Goal: Task Accomplishment & Management: Manage account settings

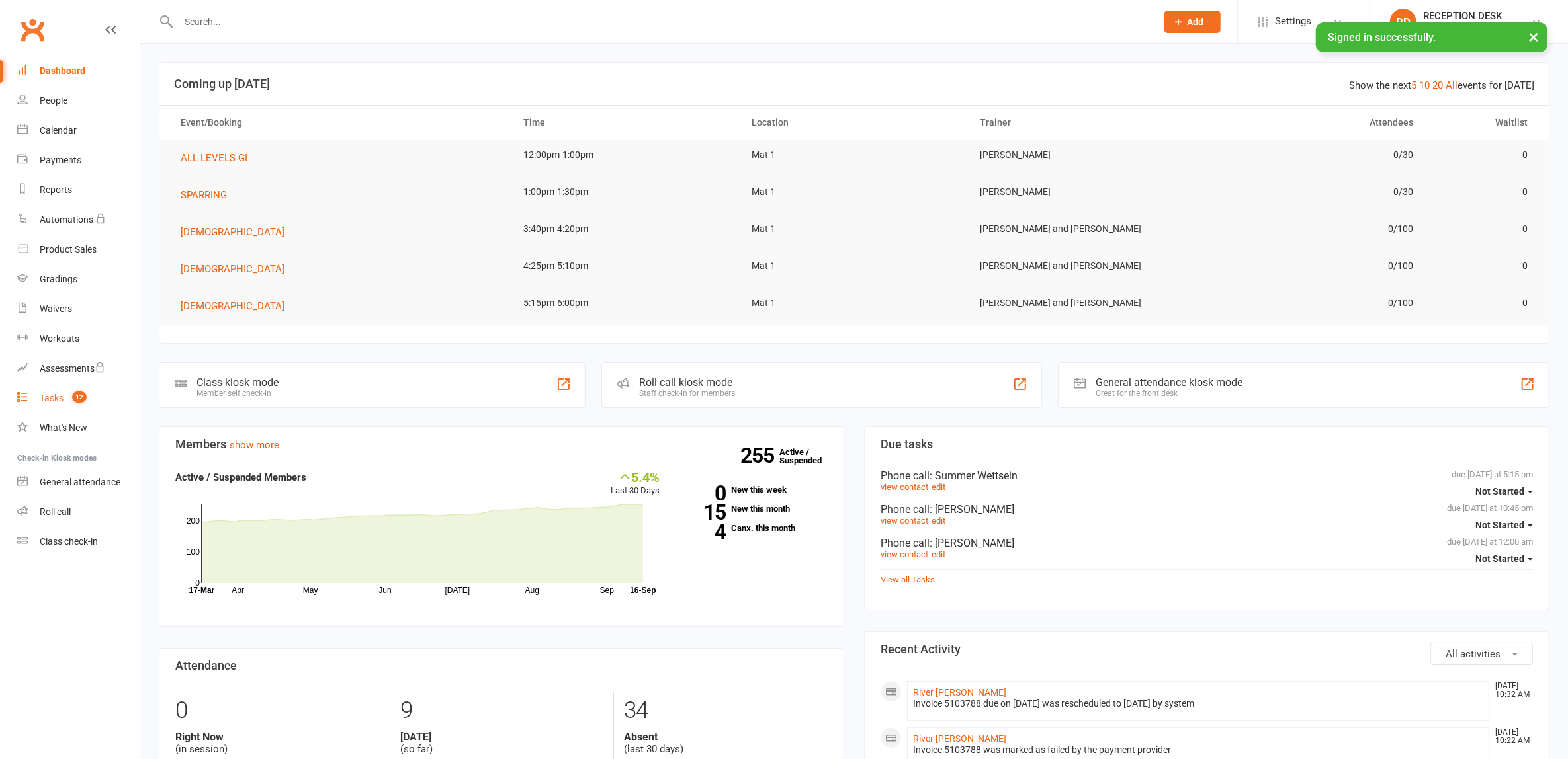
click at [50, 398] on div "Tasks" at bounding box center [52, 398] width 24 height 10
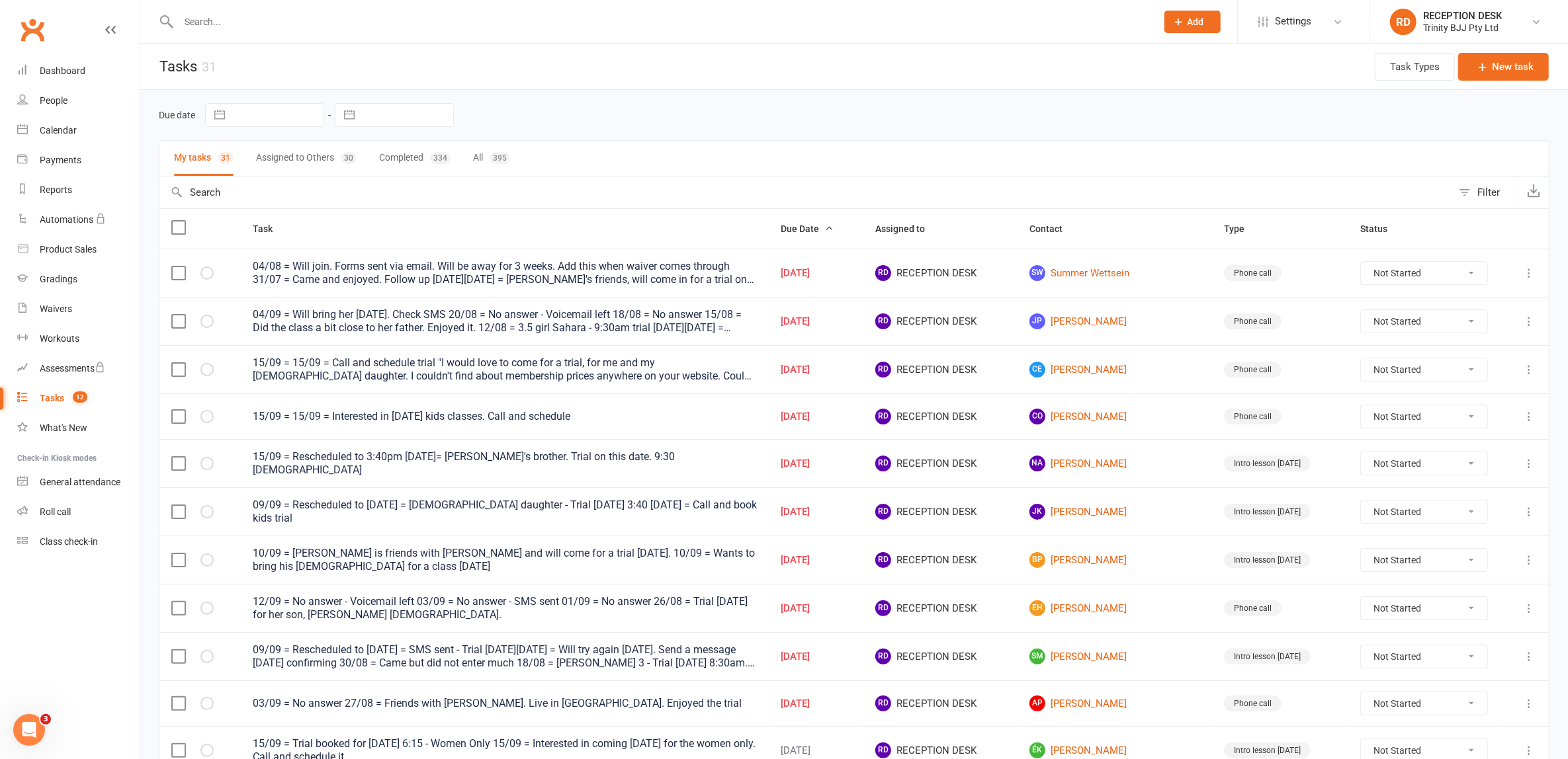
click at [356, 118] on button "button" at bounding box center [349, 115] width 24 height 23
select select "7"
select select "2025"
select select "8"
select select "2025"
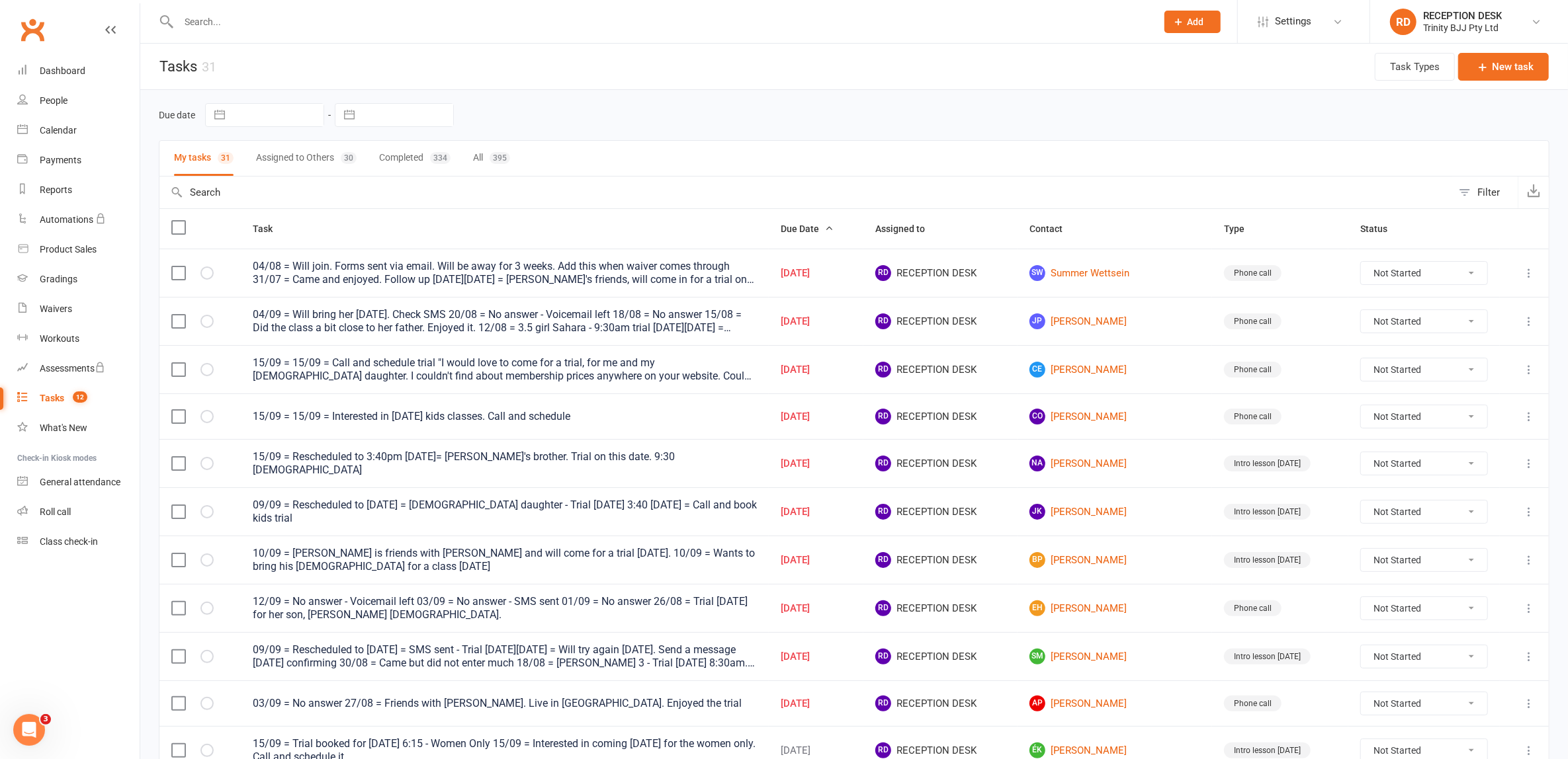
select select "9"
select select "2025"
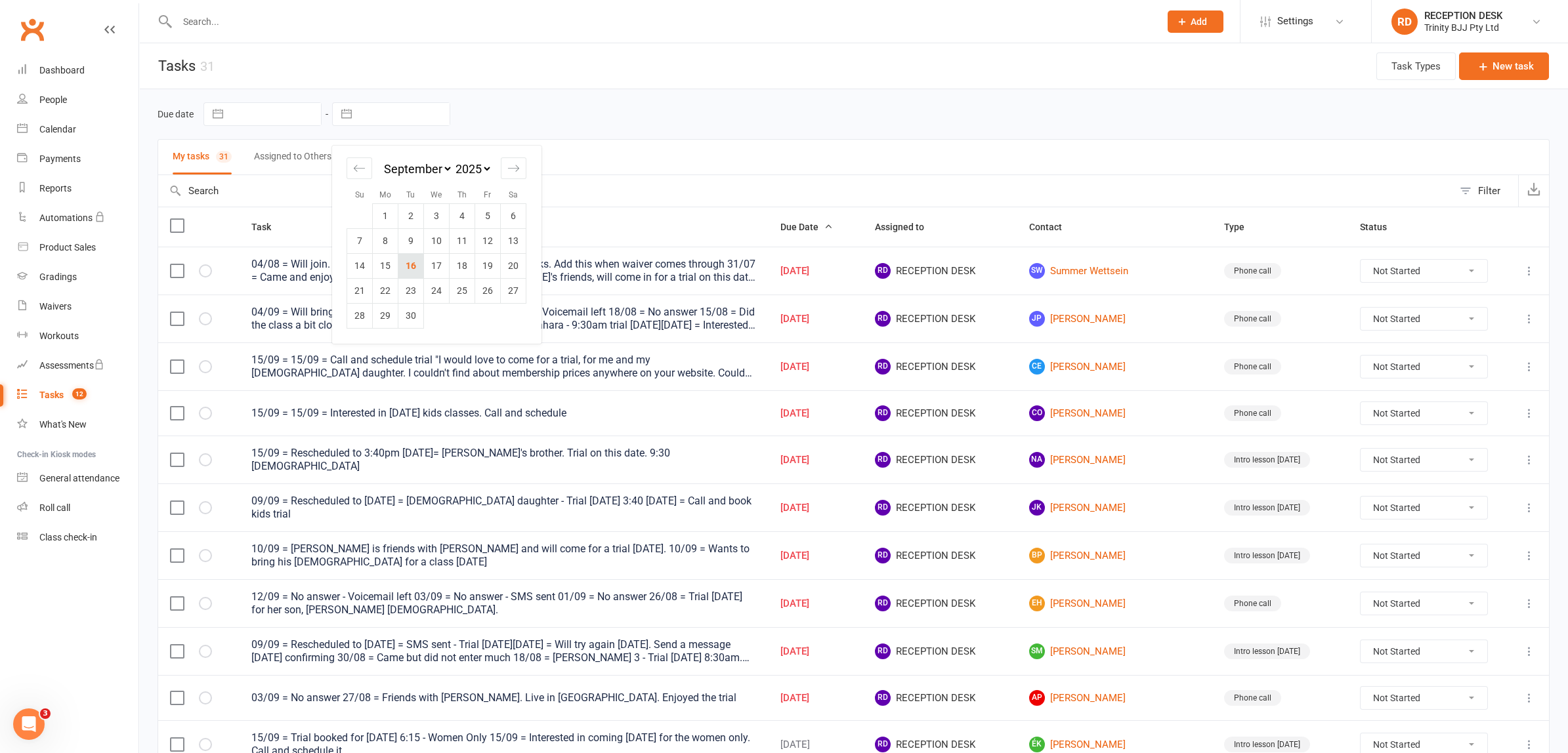
click at [412, 266] on td "16" at bounding box center [411, 266] width 26 height 25
type input "[DATE]"
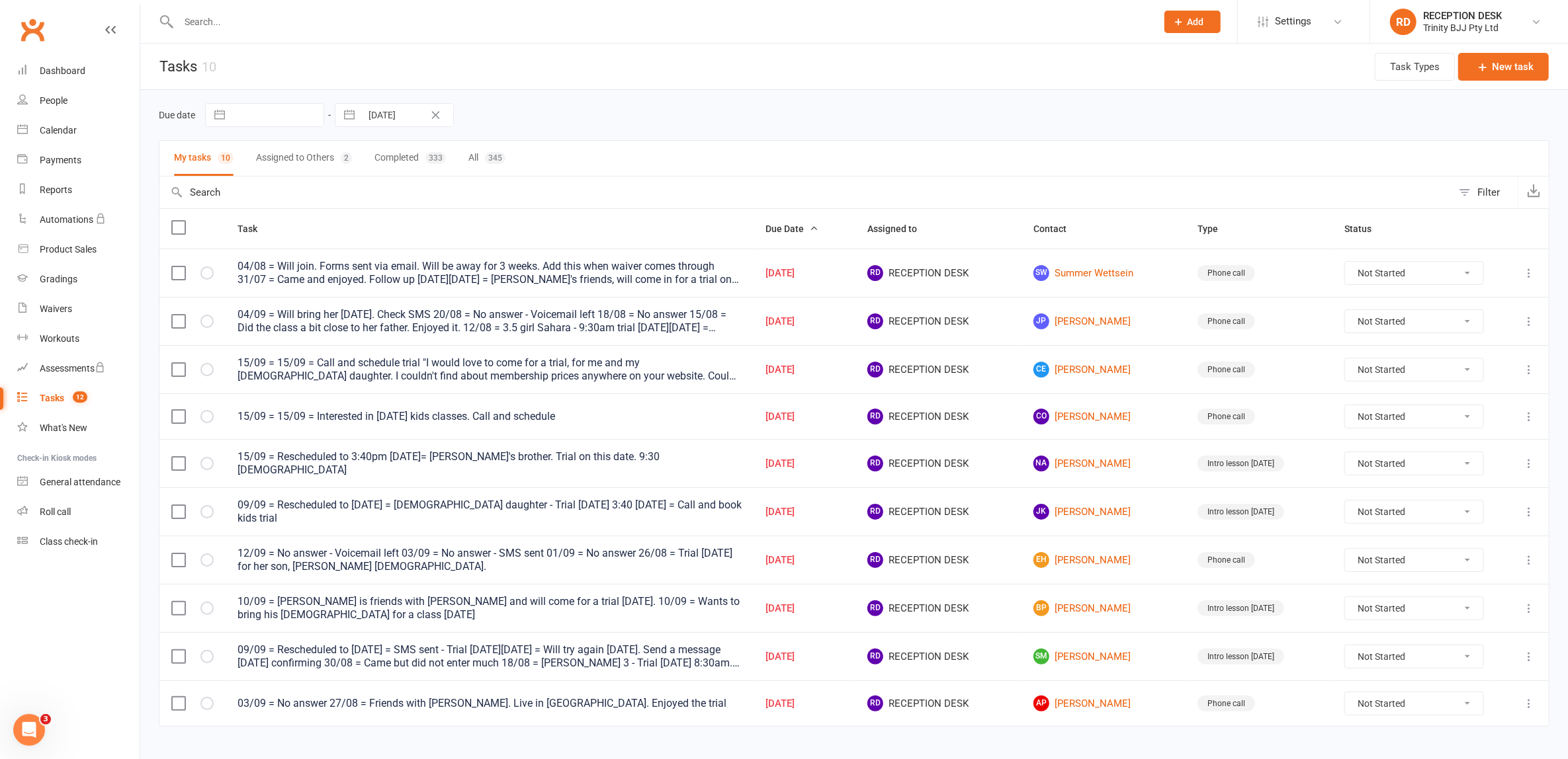
scroll to position [16, 0]
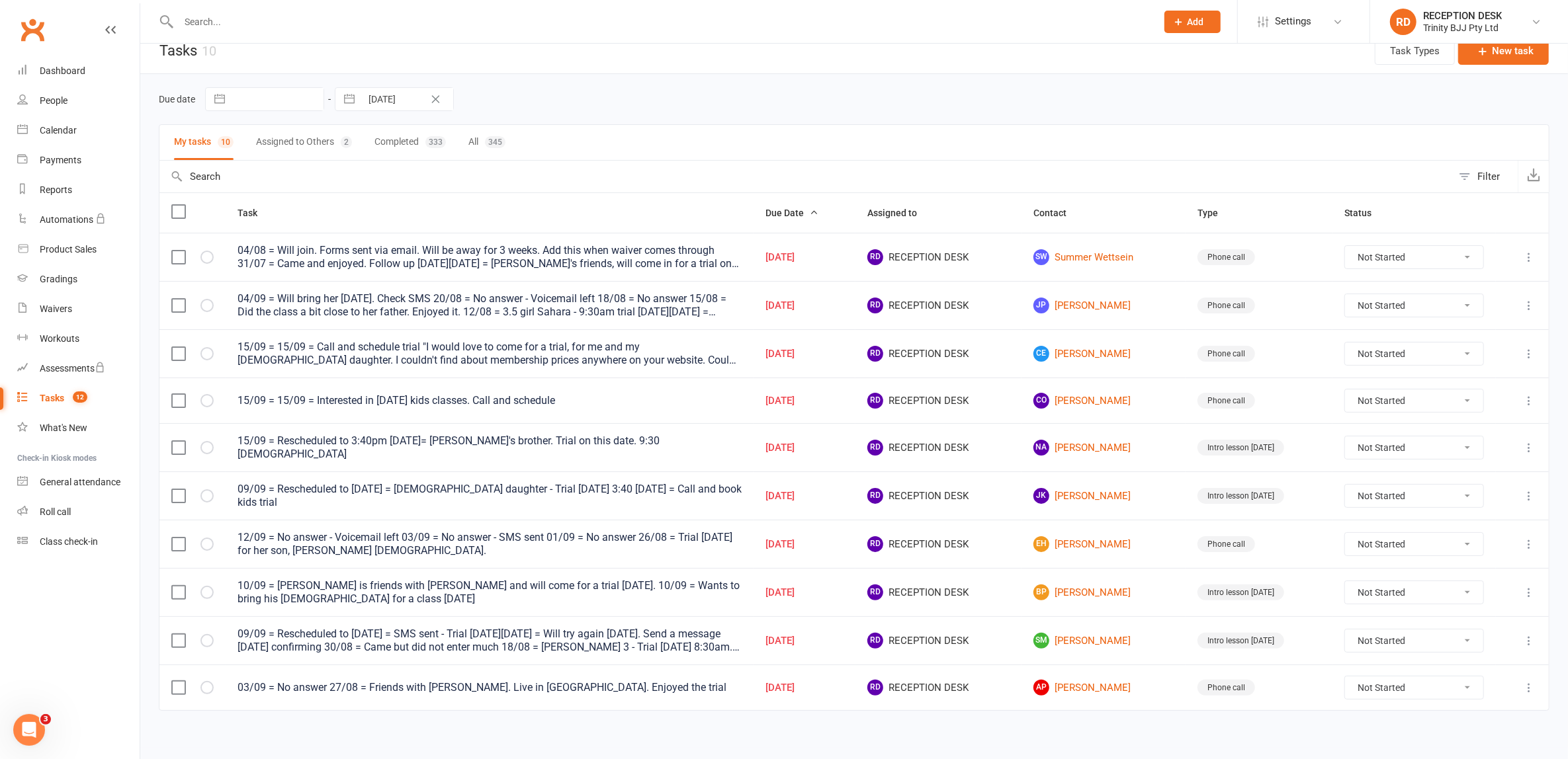
click at [354, 98] on button "button" at bounding box center [349, 99] width 24 height 23
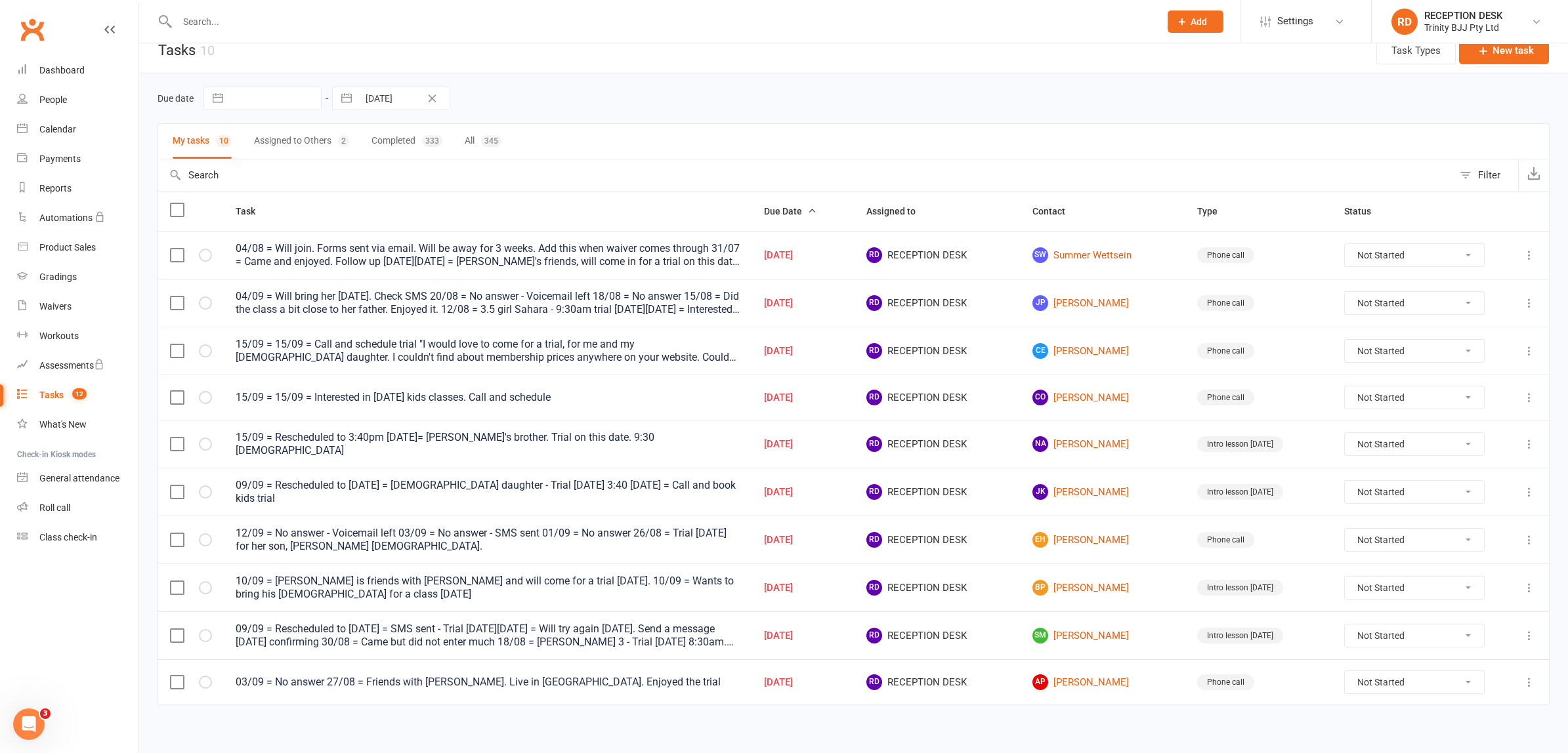
select select "7"
select select "2025"
select select "8"
select select "2025"
select select "9"
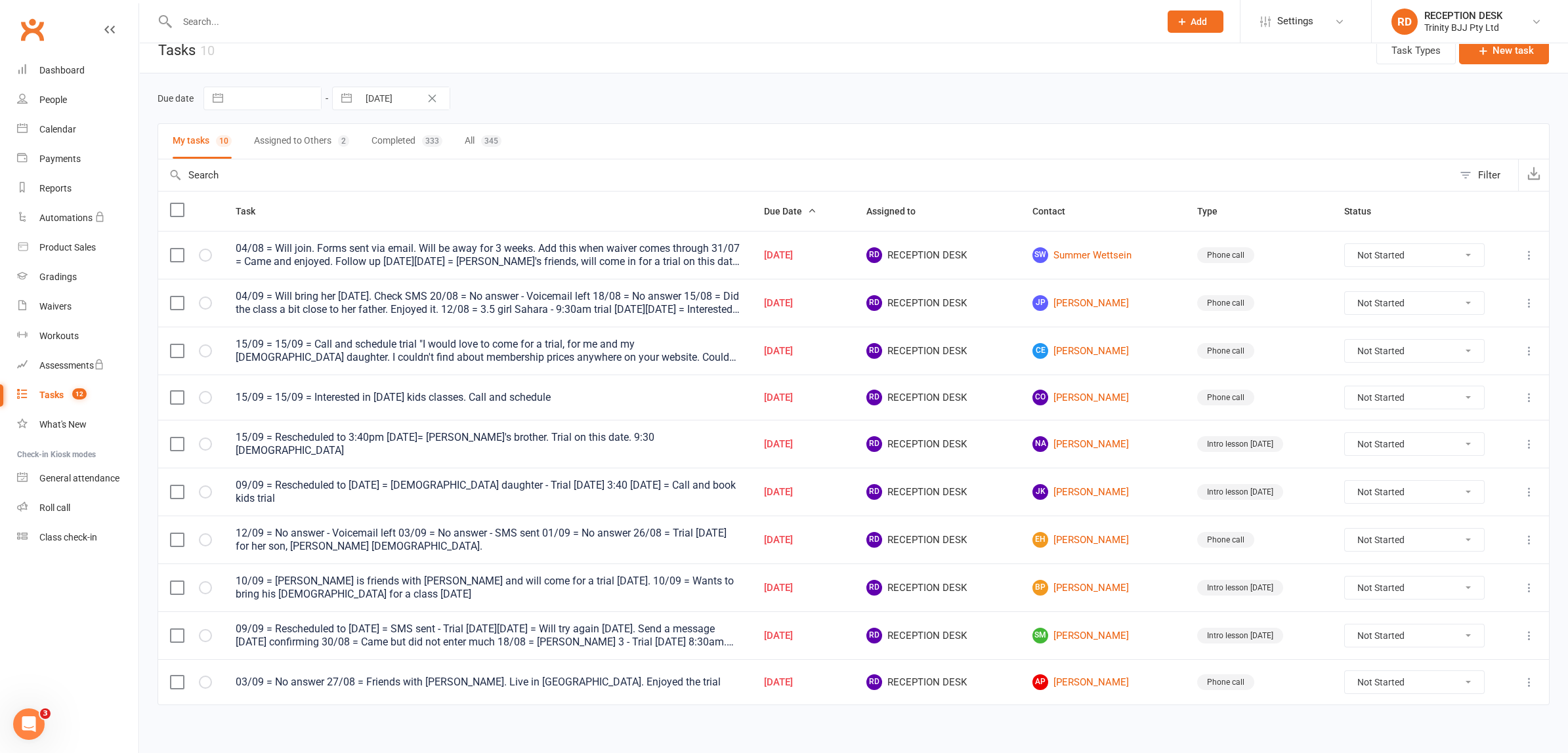
select select "2025"
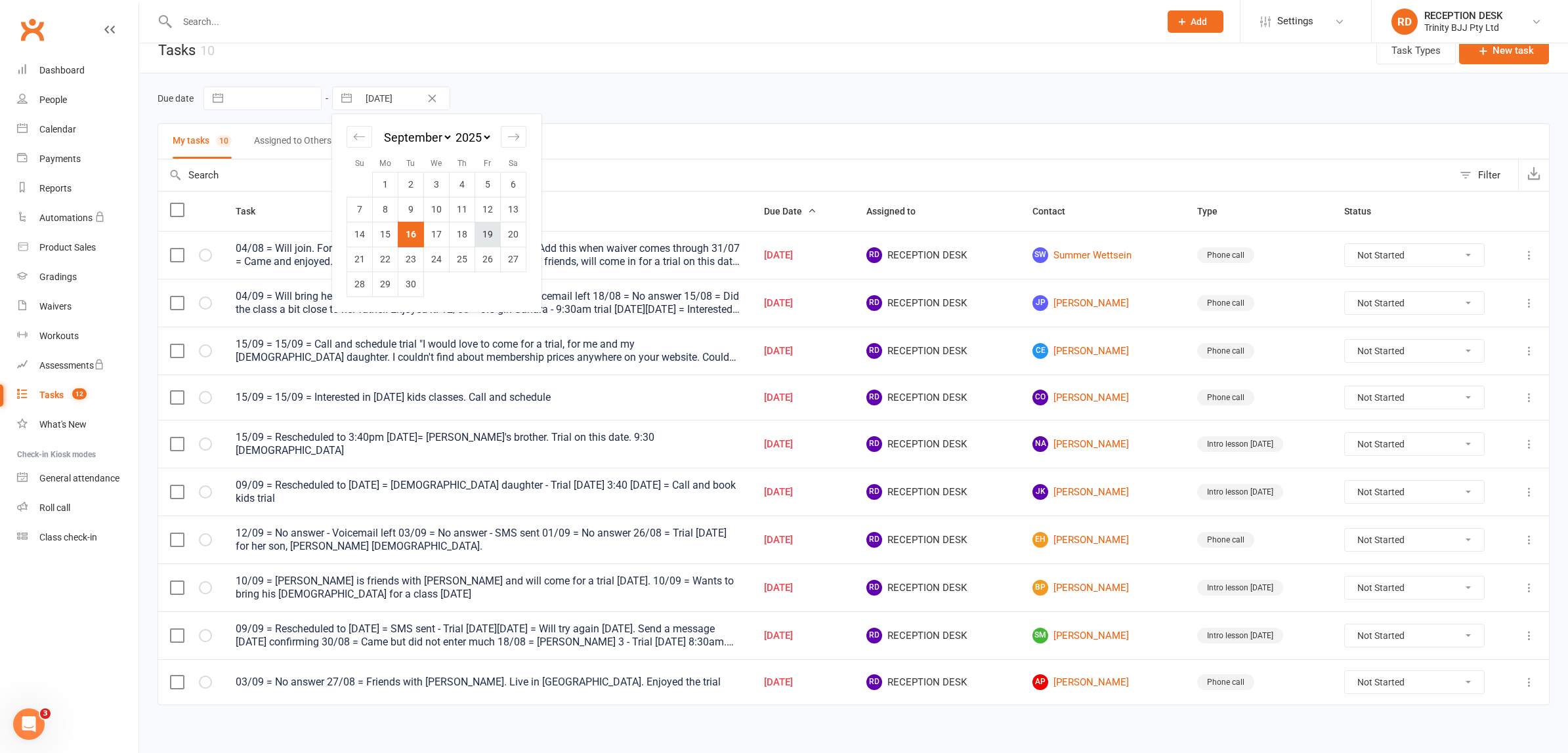
click at [492, 239] on td "19" at bounding box center [487, 235] width 26 height 25
type input "[DATE]"
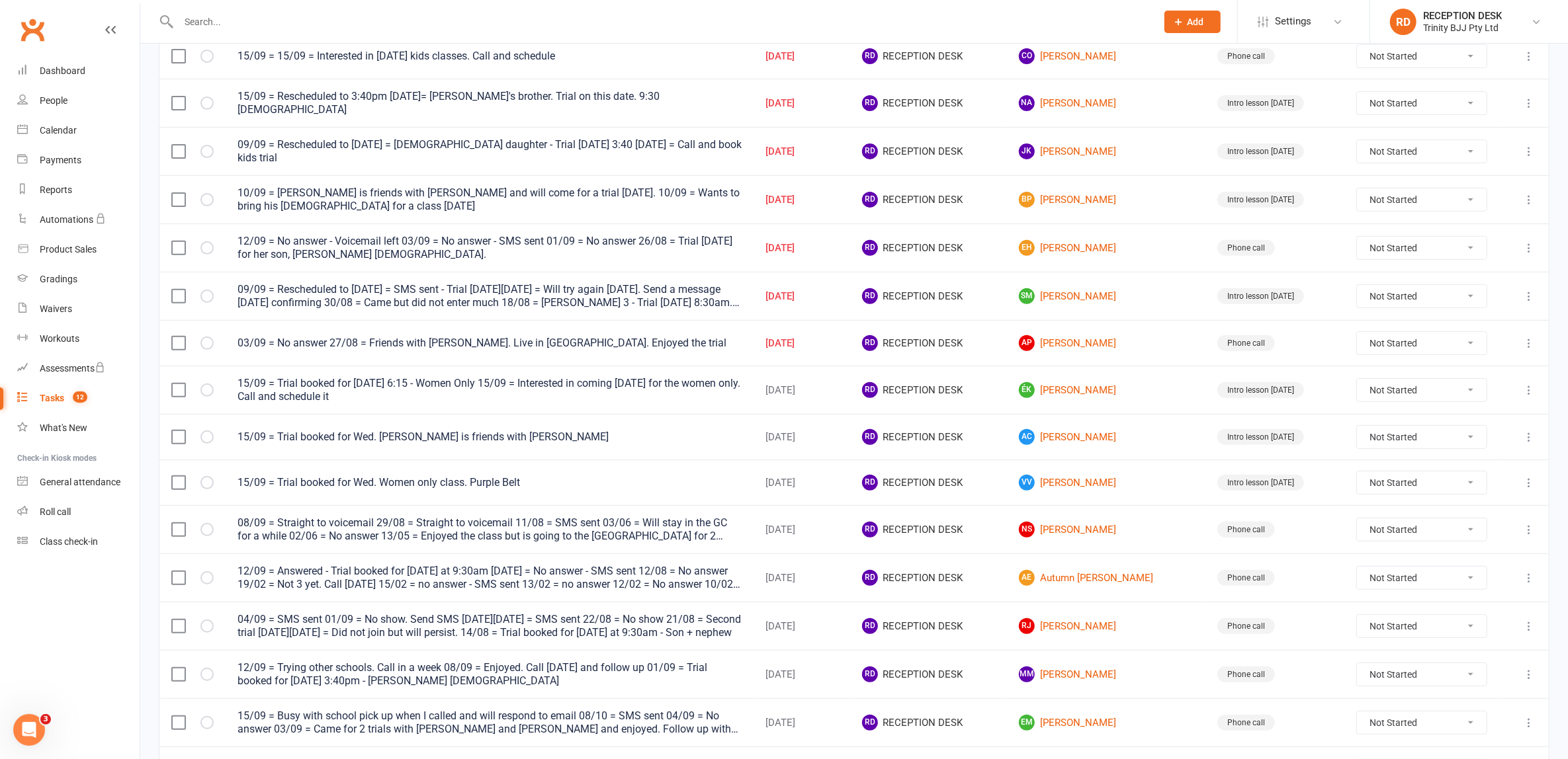
scroll to position [493, 0]
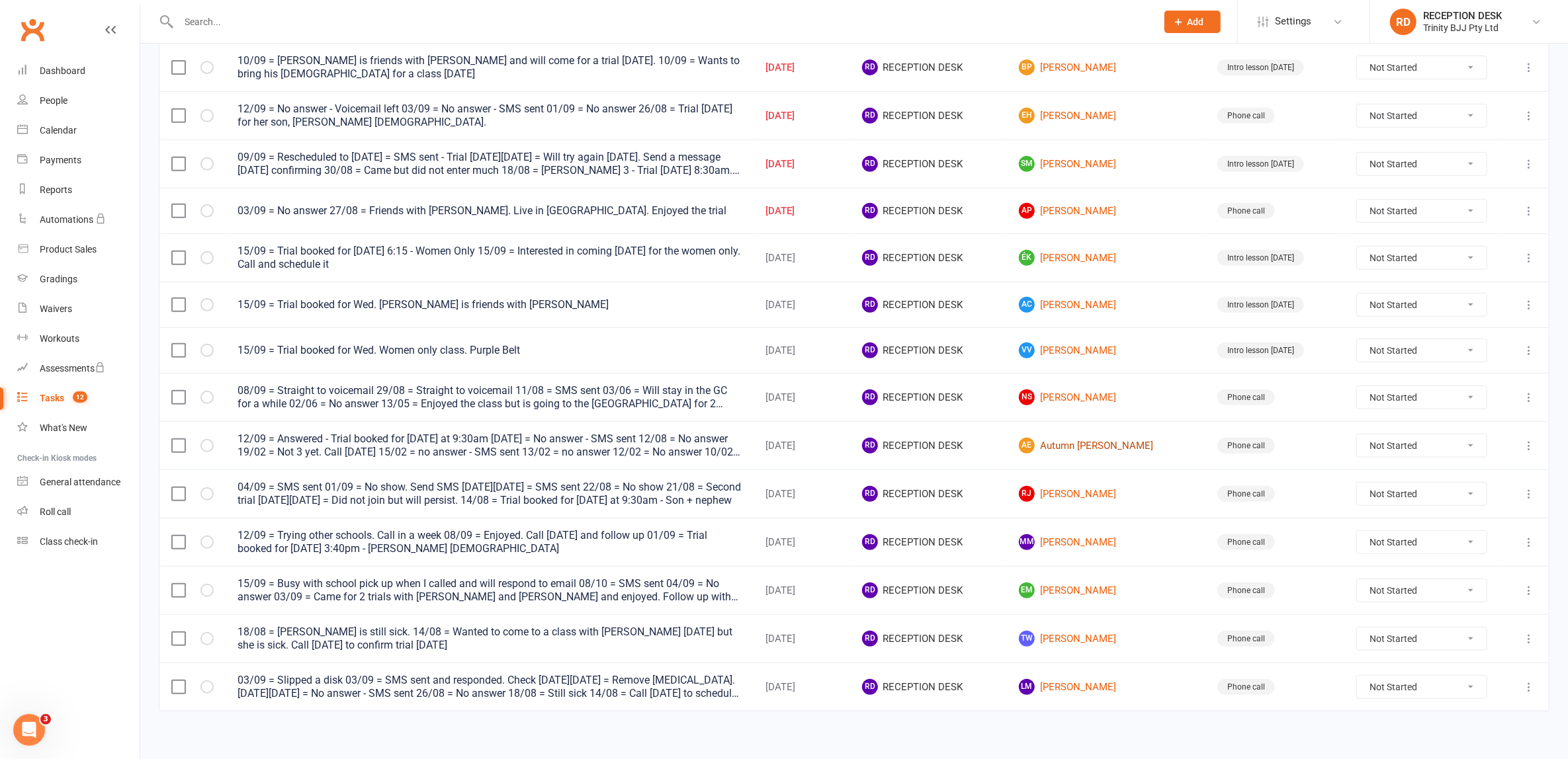
click at [1103, 441] on link "AE Autumn [PERSON_NAME]" at bounding box center [1106, 446] width 174 height 16
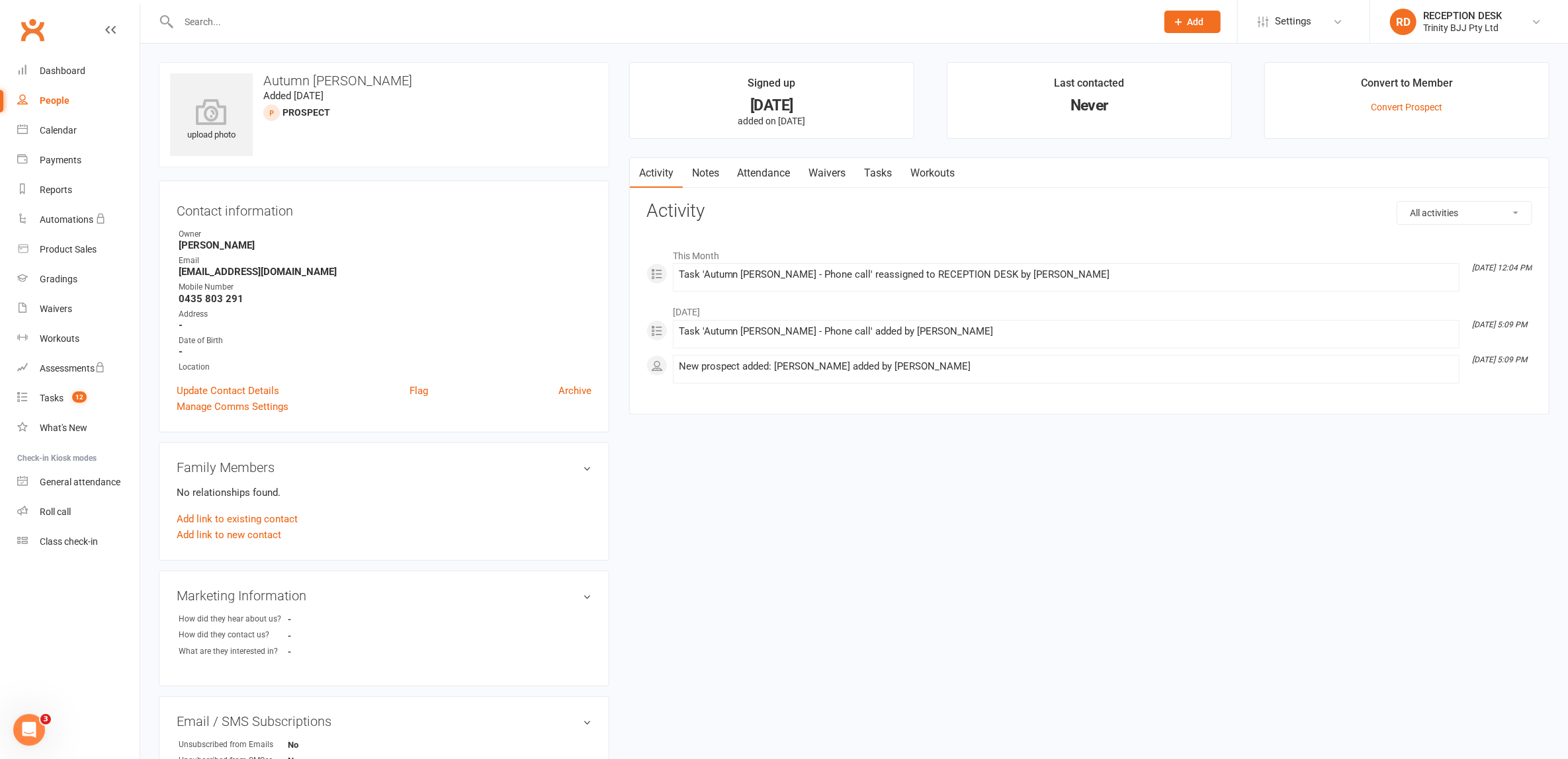
click at [880, 178] on link "Tasks" at bounding box center [879, 173] width 46 height 31
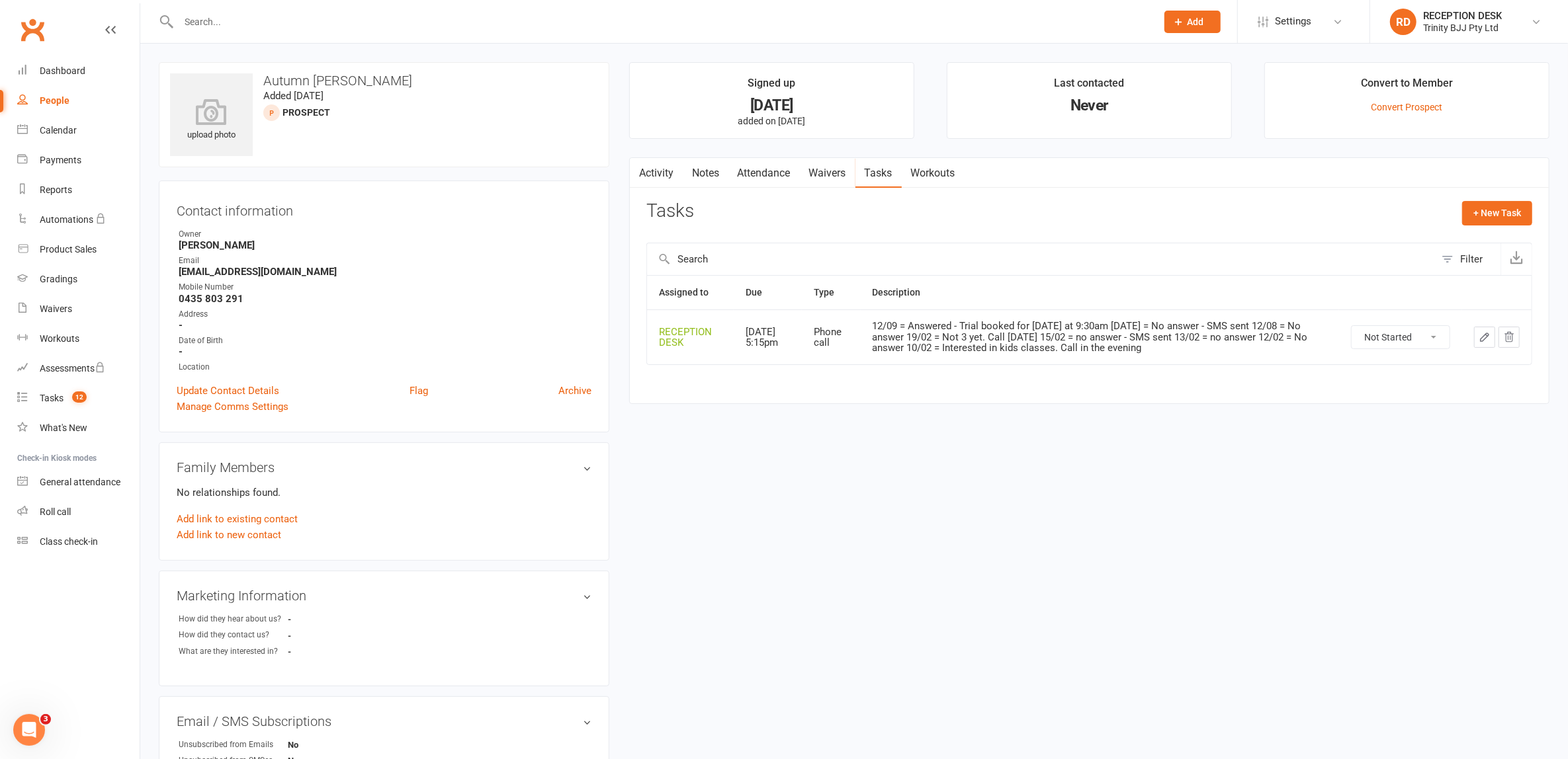
click at [1485, 336] on icon "button" at bounding box center [1485, 337] width 12 height 12
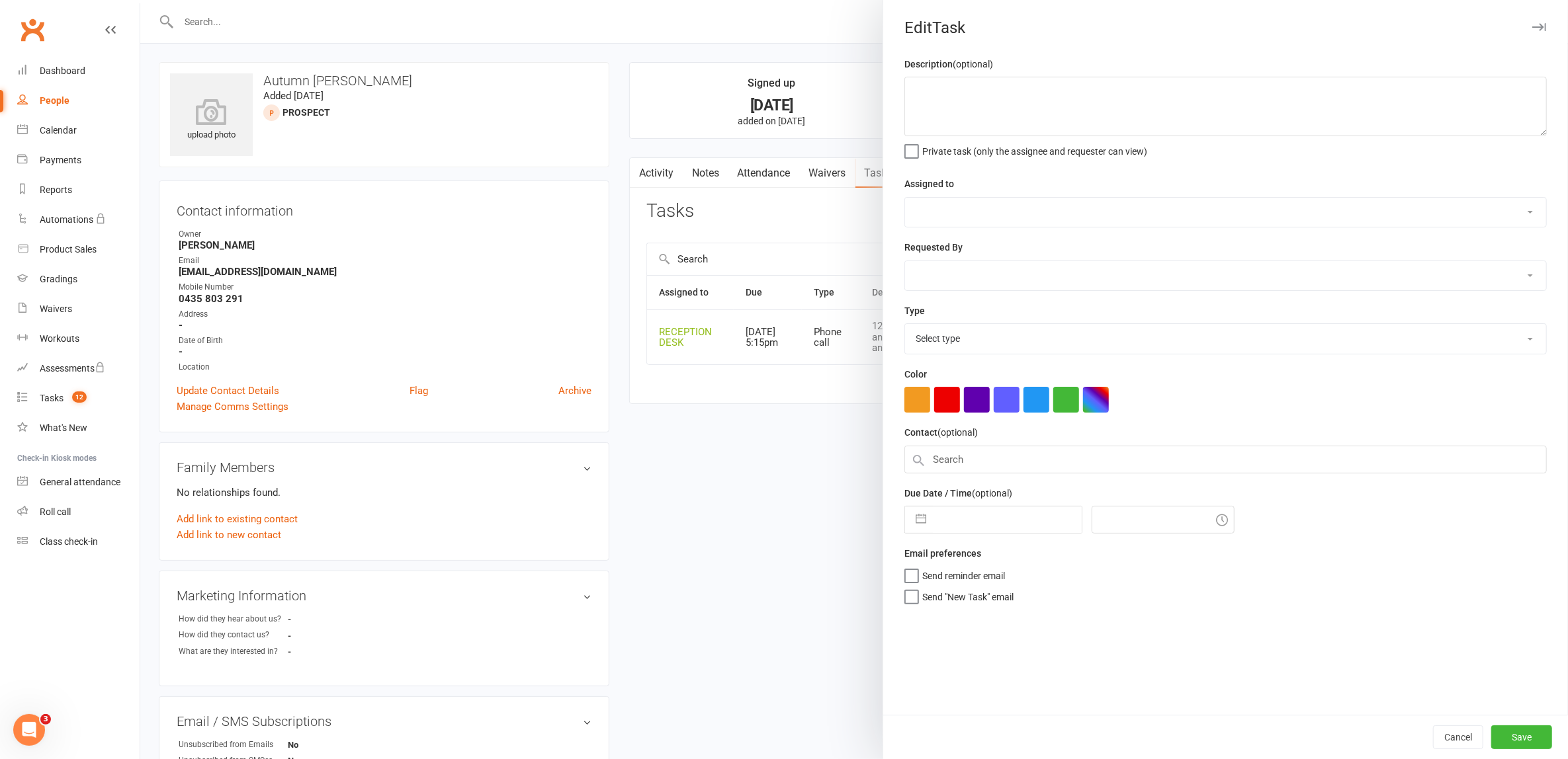
type textarea "12/09 = Answered - Trial booked for [DATE] at 9:30am [DATE] = No answer - SMS s…"
select select "53742"
select select "49772"
type input "[DATE]"
type input "5:15pm"
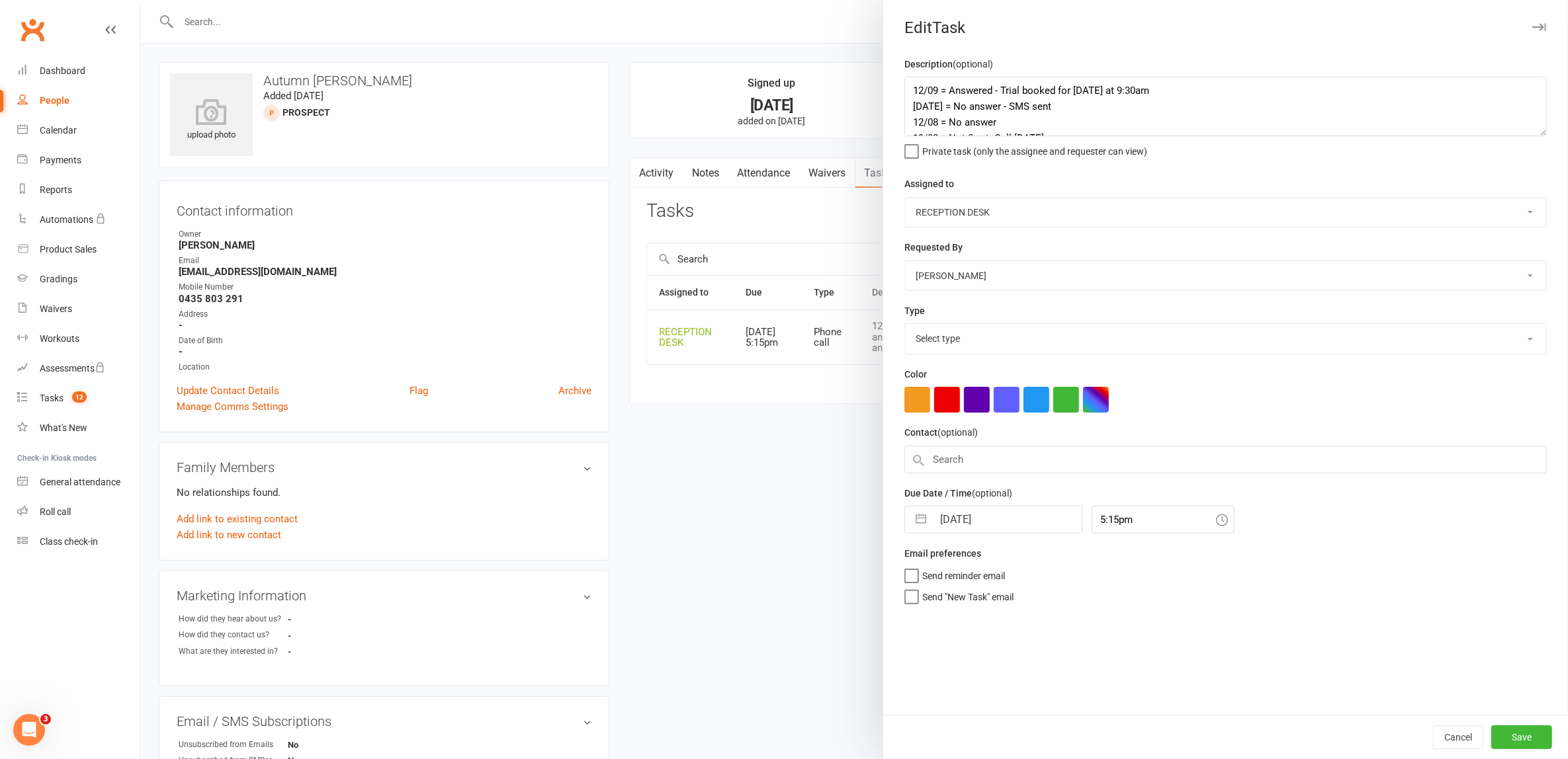
select select "28721"
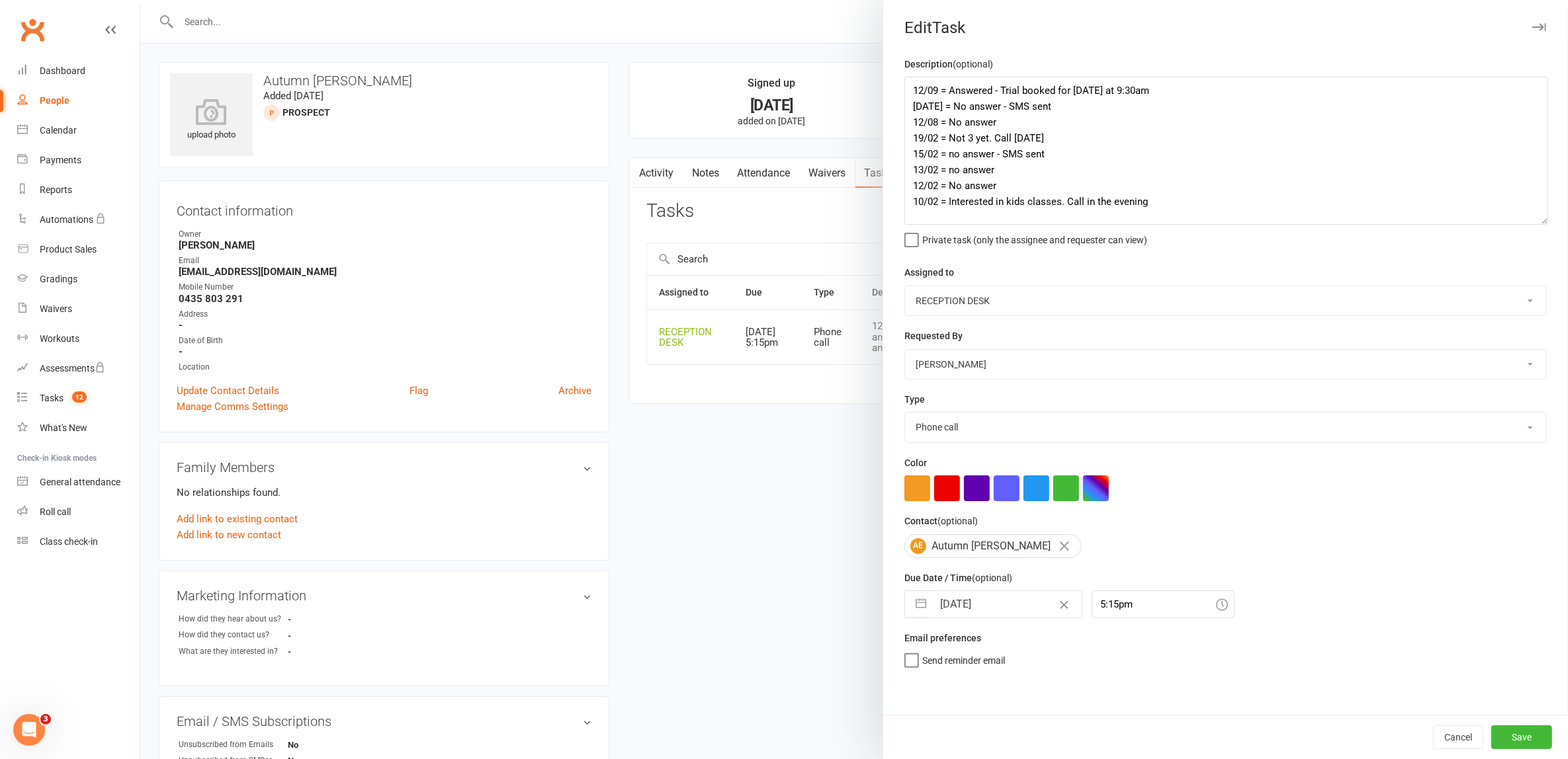
drag, startPoint x: 1528, startPoint y: 132, endPoint x: 1535, endPoint y: 220, distance: 88.3
click at [1535, 220] on textarea "12/09 = Answered - Trial booked for [DATE] at 9:30am [DATE] = No answer - SMS s…" at bounding box center [1226, 151] width 644 height 148
click at [905, 91] on textarea "12/09 = Answered - Trial booked for [DATE] at 9:30am [DATE] = No answer - SMS s…" at bounding box center [1226, 151] width 644 height 148
drag, startPoint x: 1106, startPoint y: 88, endPoint x: 1152, endPoint y: 88, distance: 46.0
click at [1152, 88] on textarea "12/09 = Answered - Trial booked for [DATE] at 9:30am [DATE] = No answer - SMS s…" at bounding box center [1226, 151] width 644 height 148
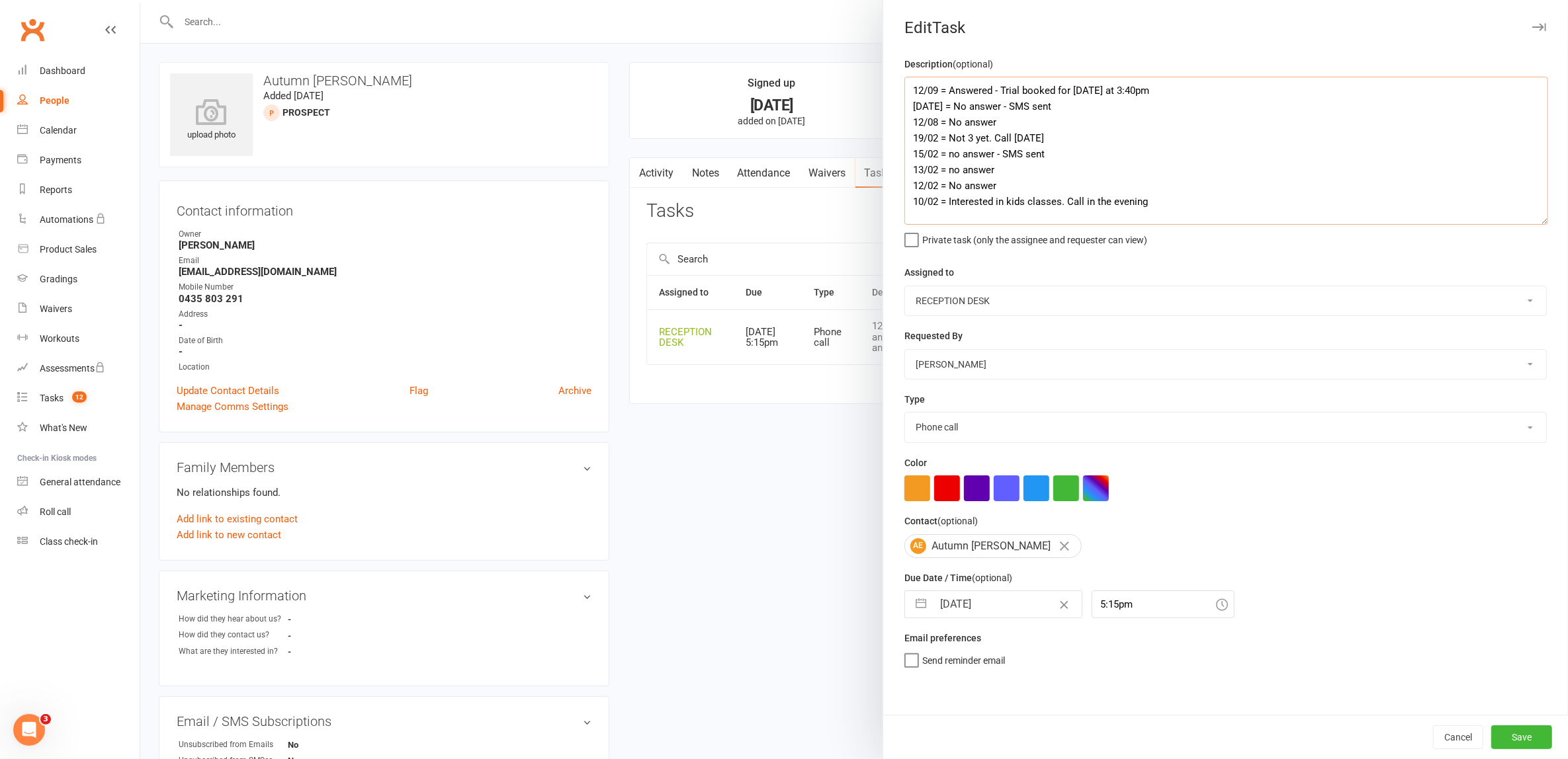
type textarea "12/09 = Answered - Trial booked for [DATE] at 3:40pm [DATE] = No answer - SMS s…"
click at [965, 427] on select "E-mail In person Intro lesson [DATE] Meeting Phone call Add new task type" at bounding box center [1226, 427] width 641 height 29
select select "30477"
click at [905, 412] on select "E-mail In person Intro lesson [DATE] Meeting Phone call Add new task type" at bounding box center [1226, 427] width 641 height 29
click at [1504, 737] on button "Save" at bounding box center [1522, 738] width 61 height 24
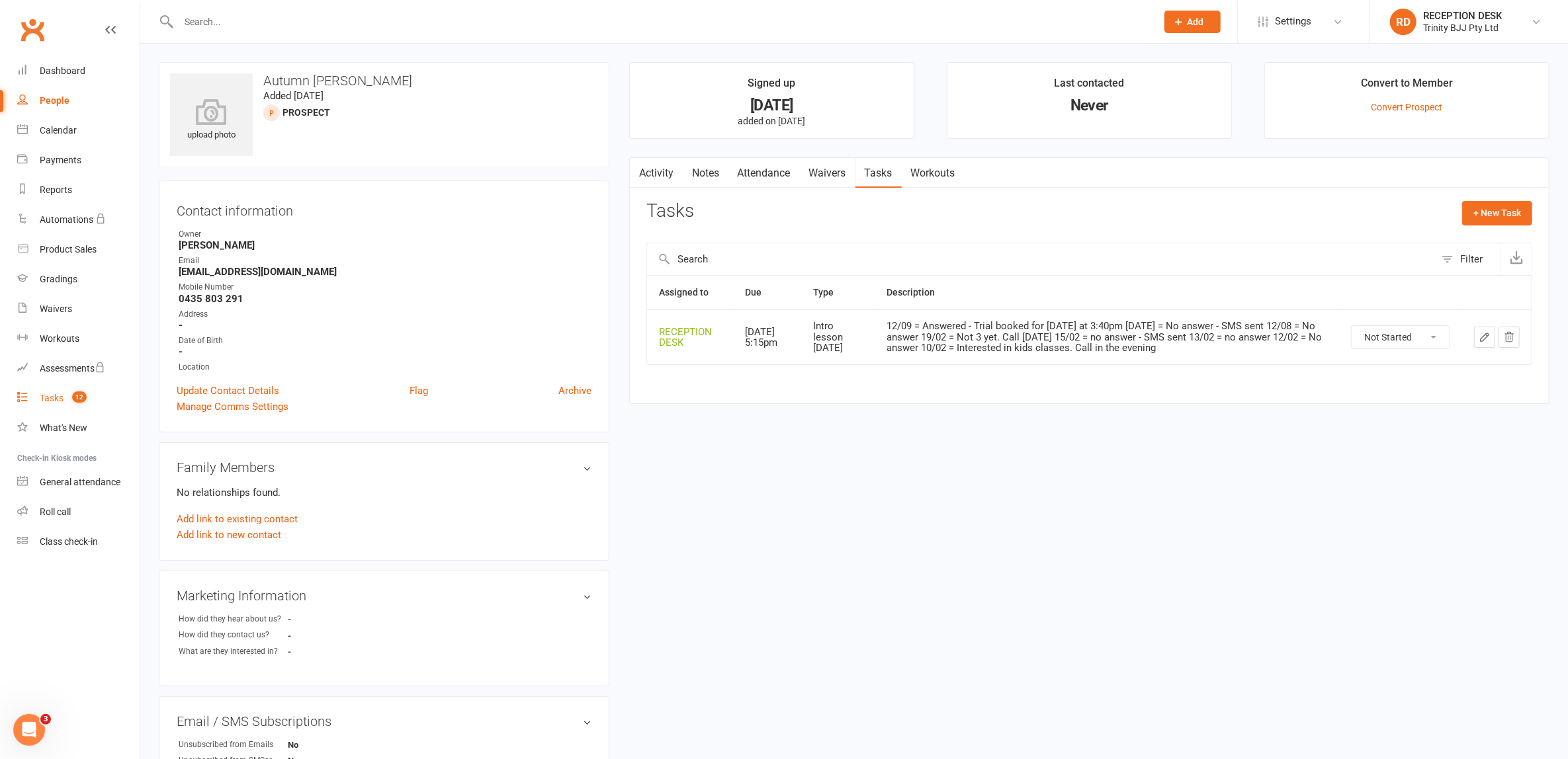
drag, startPoint x: 46, startPoint y: 397, endPoint x: 45, endPoint y: 404, distance: 7.1
click at [46, 397] on div "Tasks" at bounding box center [52, 398] width 24 height 10
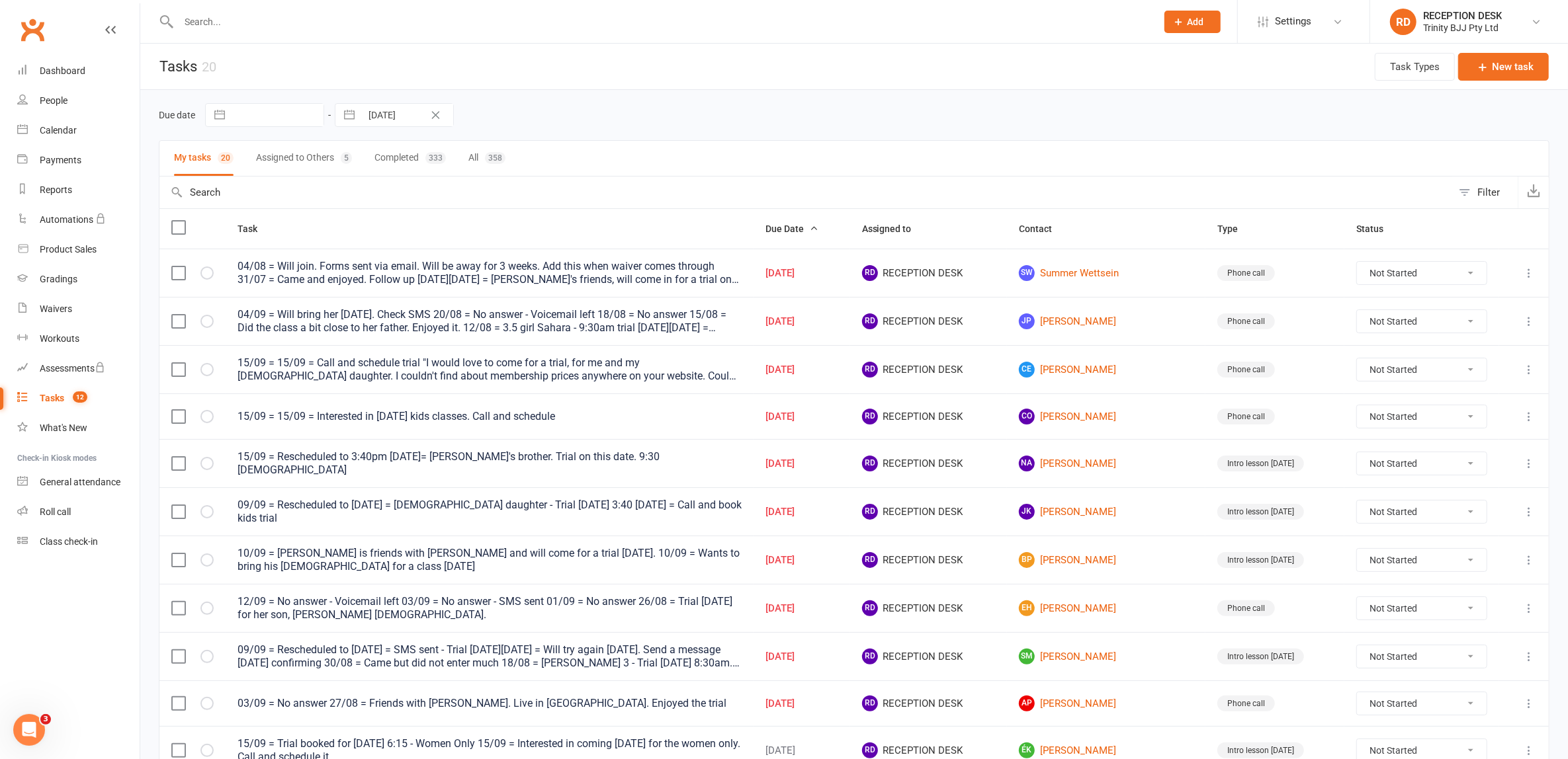
click at [349, 118] on button "button" at bounding box center [349, 115] width 24 height 23
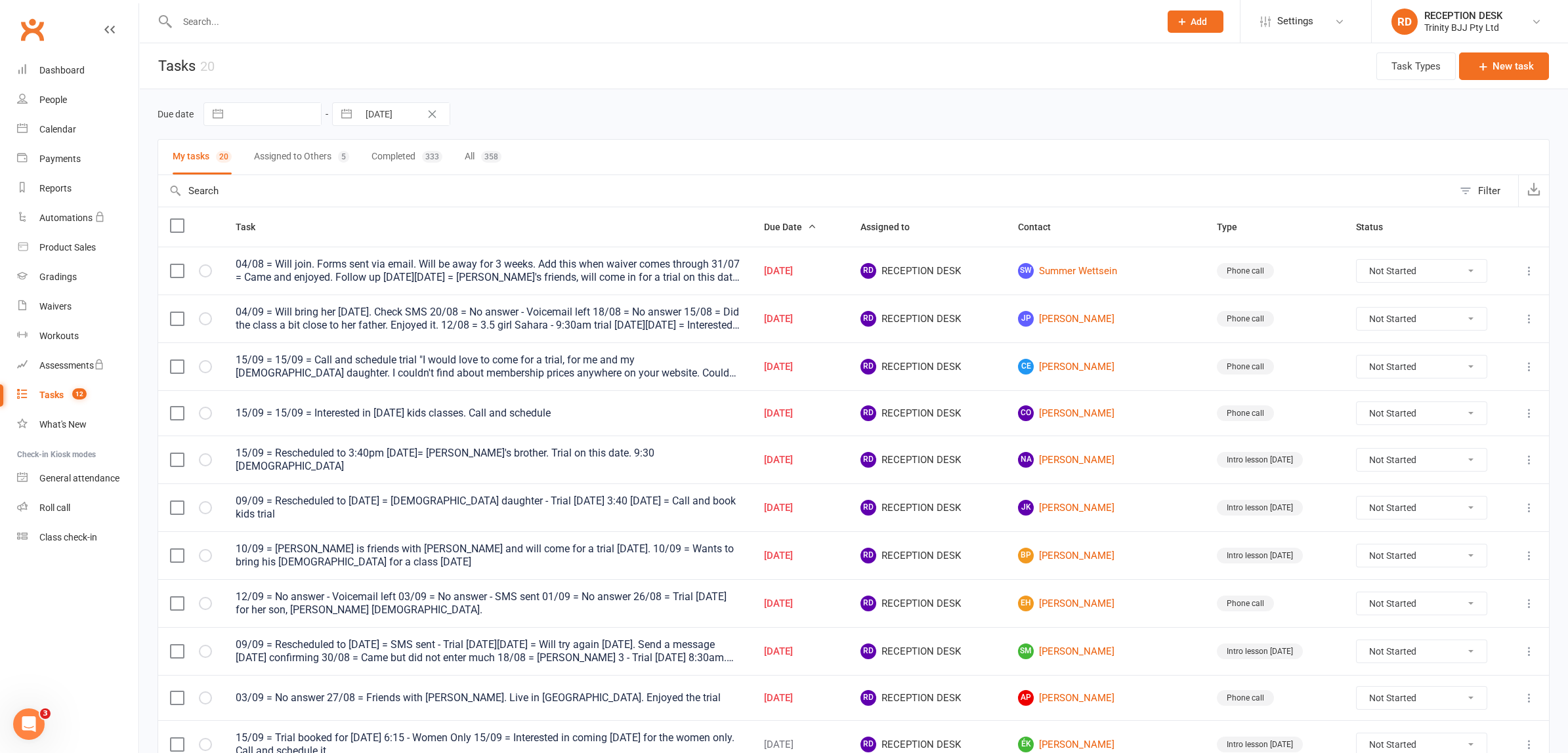
select select "7"
select select "2025"
select select "8"
select select "2025"
select select "9"
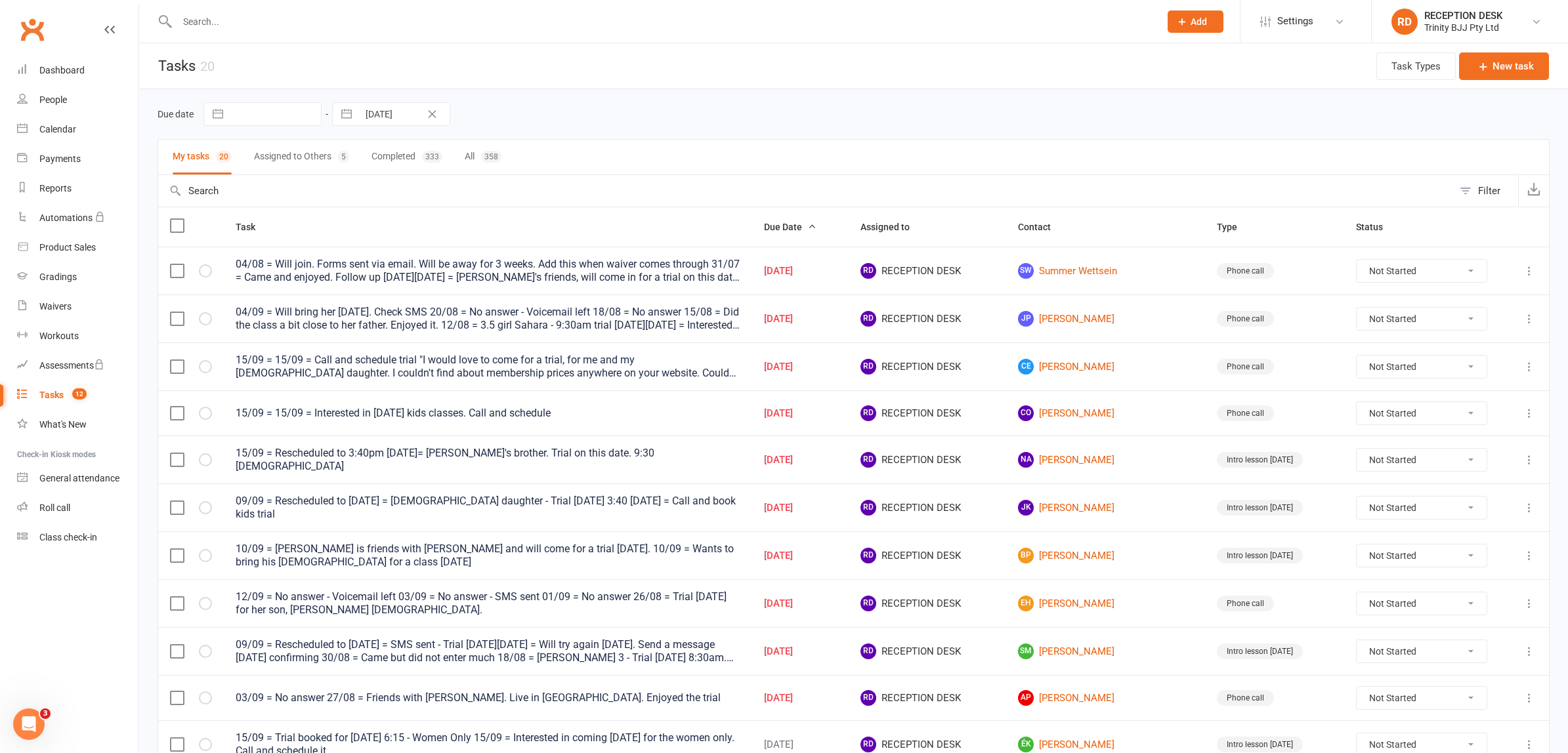
select select "2025"
click at [416, 267] on td "16" at bounding box center [411, 266] width 26 height 25
type input "[DATE]"
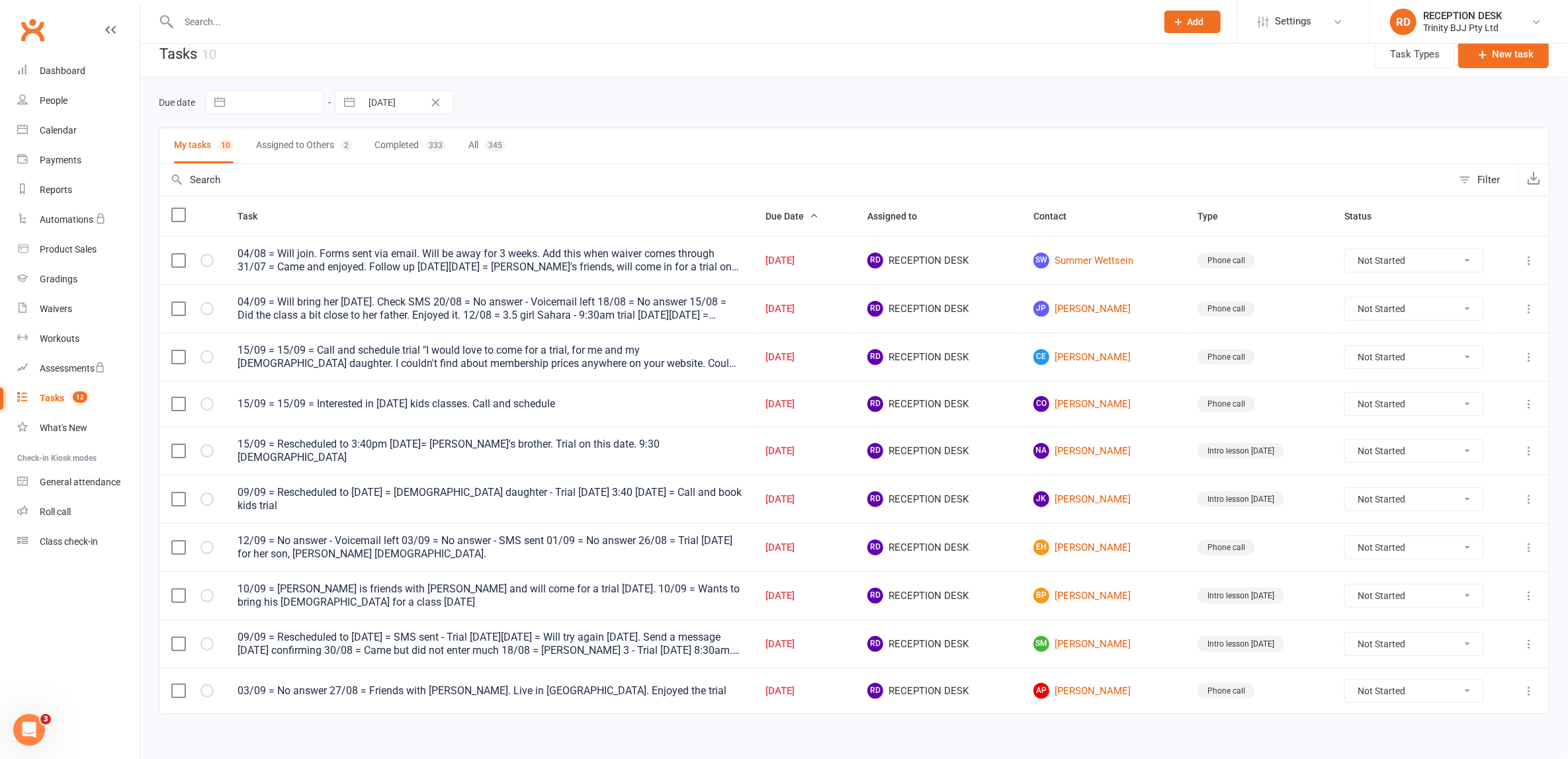
scroll to position [16, 0]
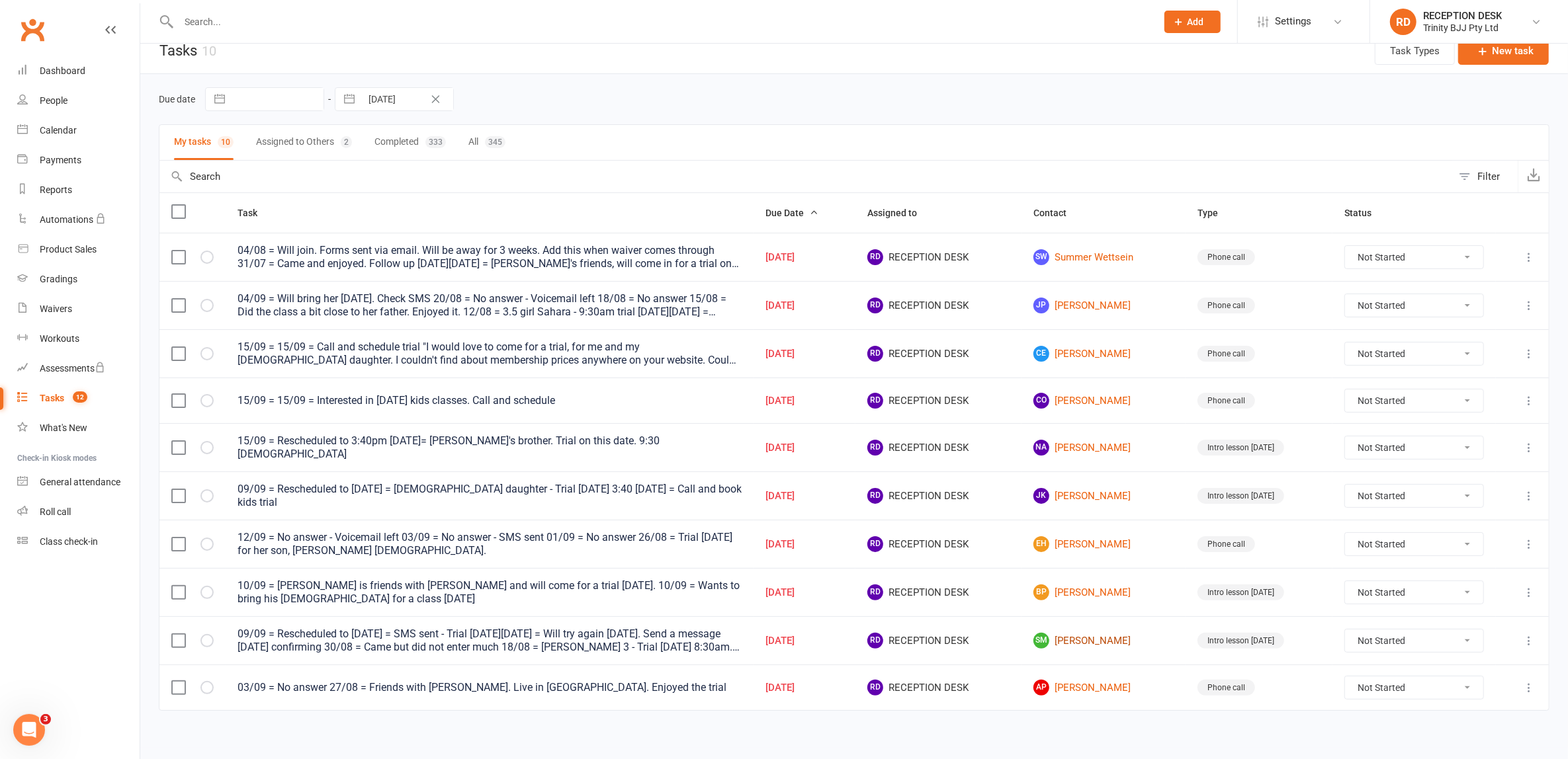
click at [1103, 635] on link "[PERSON_NAME]" at bounding box center [1103, 641] width 140 height 16
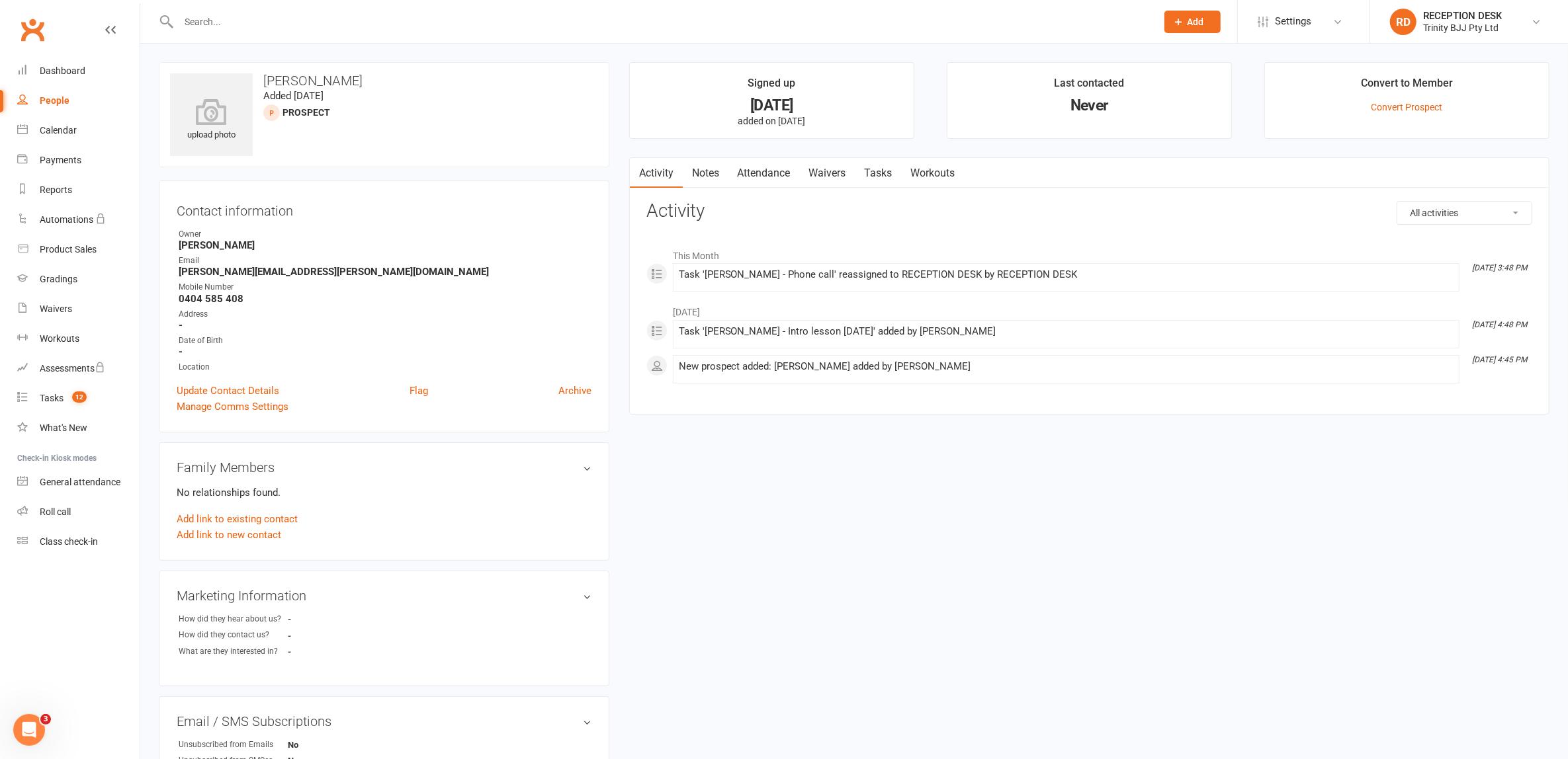
click at [889, 171] on link "Tasks" at bounding box center [879, 173] width 46 height 31
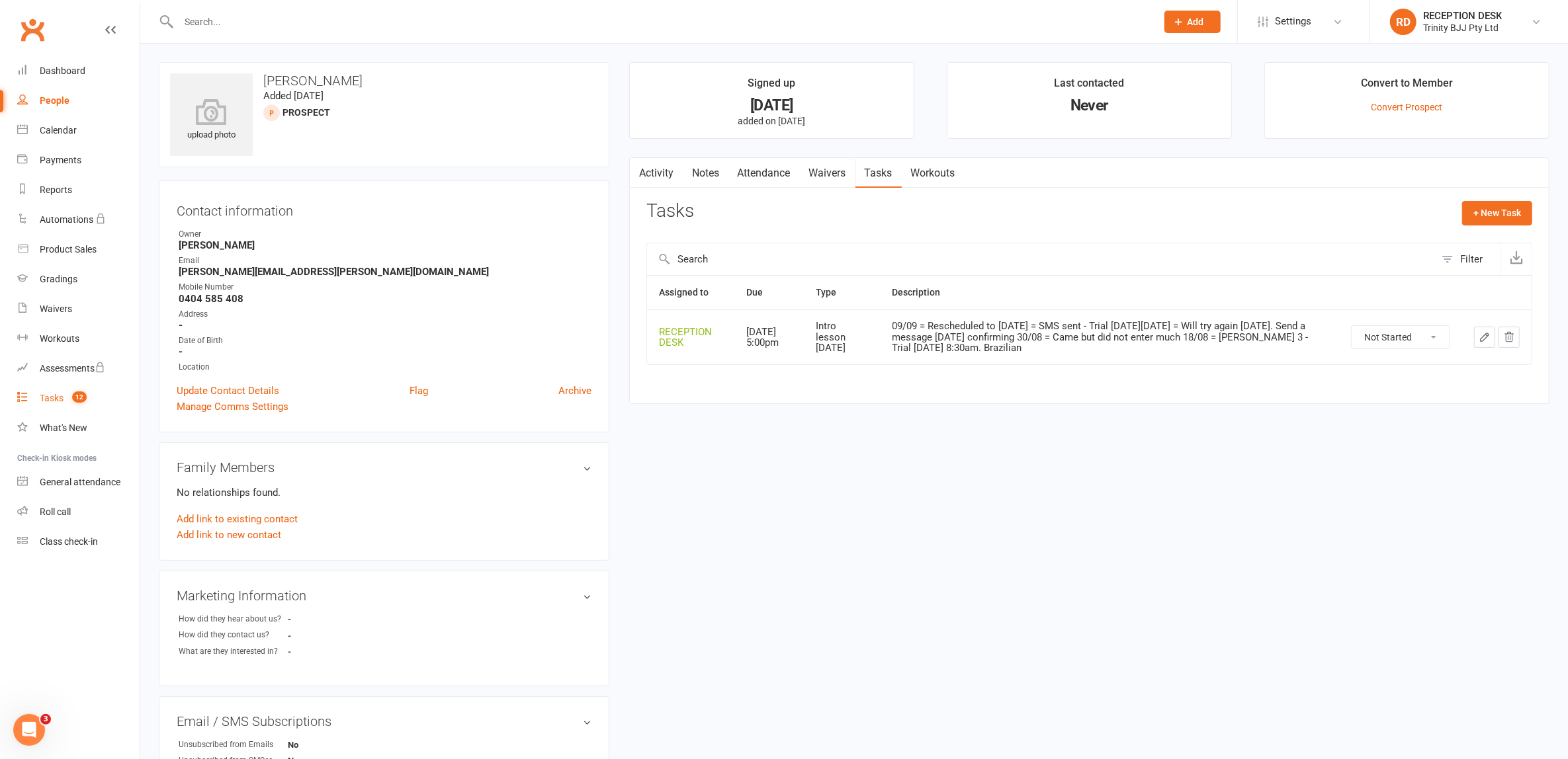
click at [50, 397] on div "Tasks" at bounding box center [52, 398] width 24 height 10
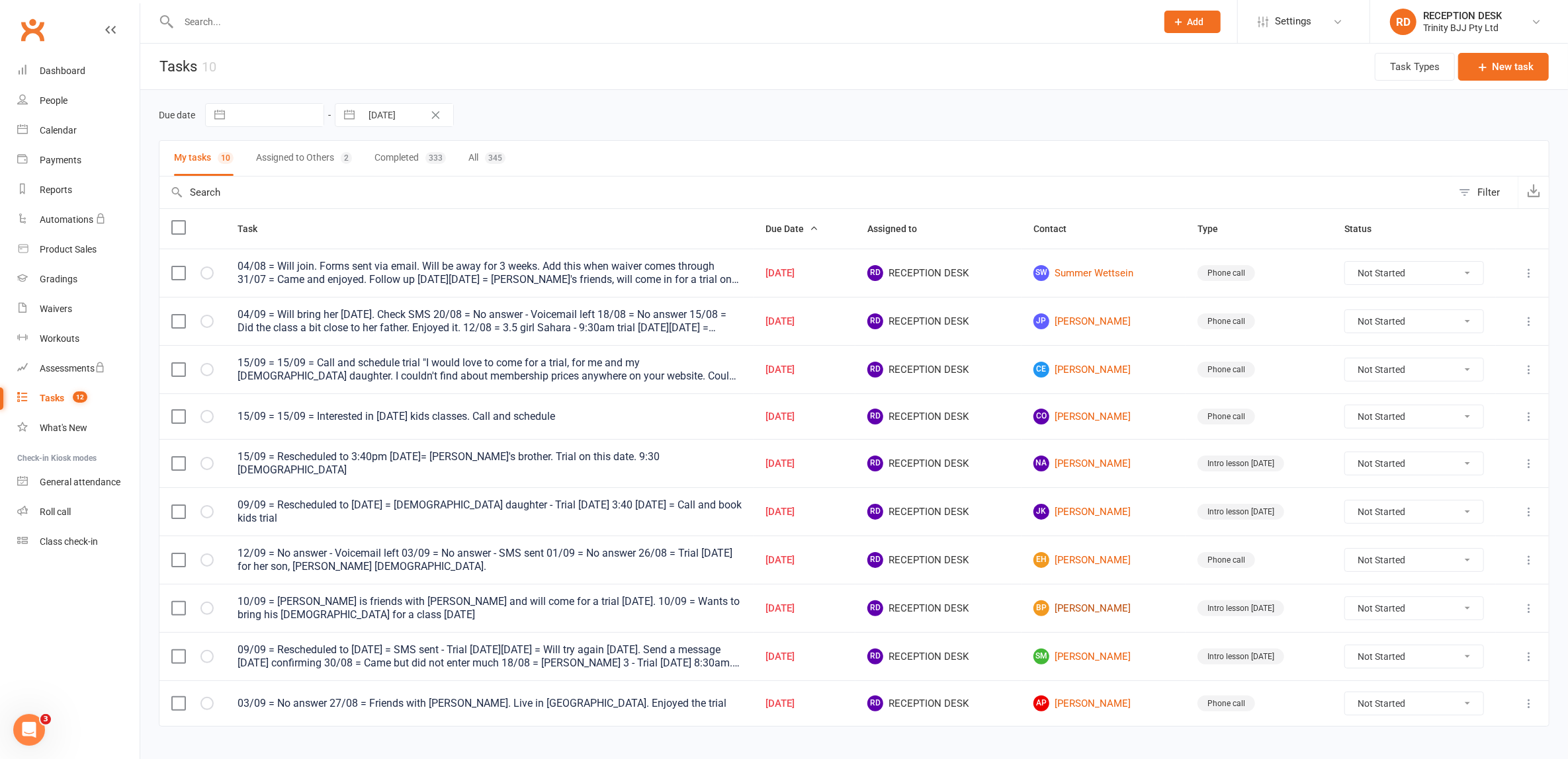
click at [1085, 604] on link "BP [PERSON_NAME]" at bounding box center [1103, 608] width 140 height 16
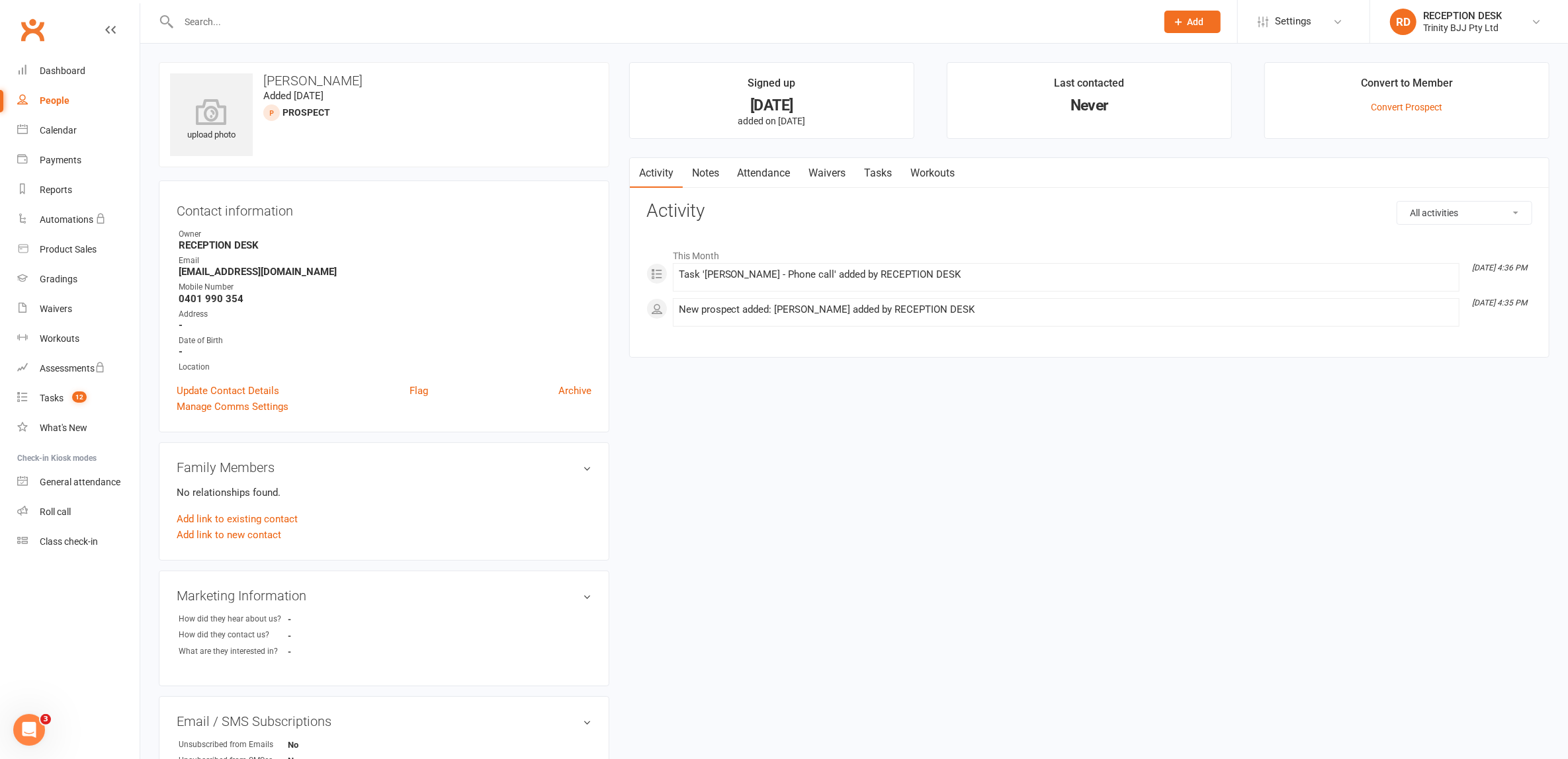
click at [866, 173] on link "Tasks" at bounding box center [879, 173] width 46 height 31
